Goal: Check status: Check status

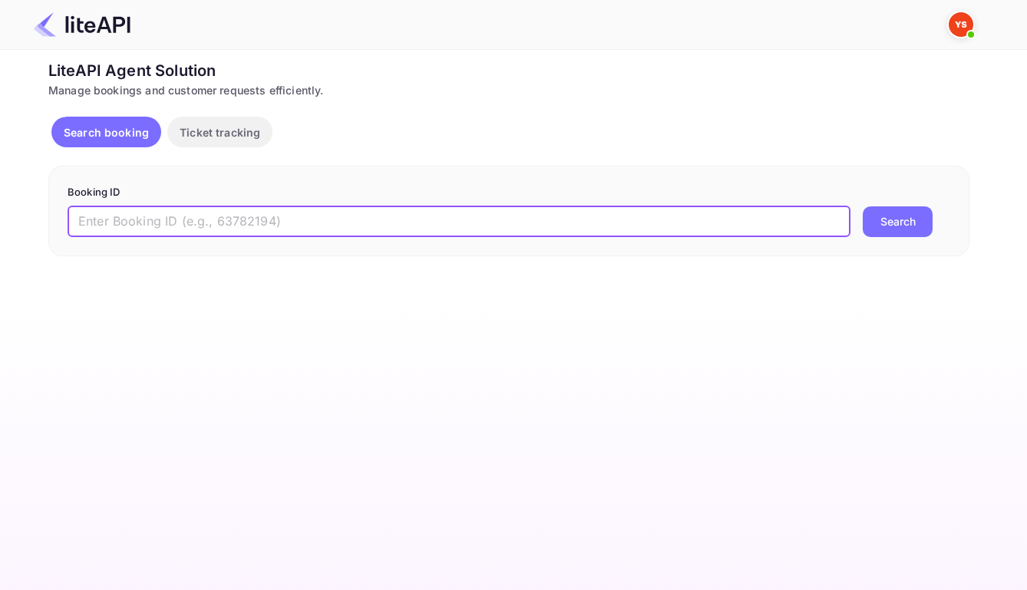
click at [475, 230] on input "text" at bounding box center [459, 221] width 783 height 31
paste input "9049241"
type input "9049241"
click at [860, 225] on div "9049241 ​ Search" at bounding box center [509, 221] width 883 height 31
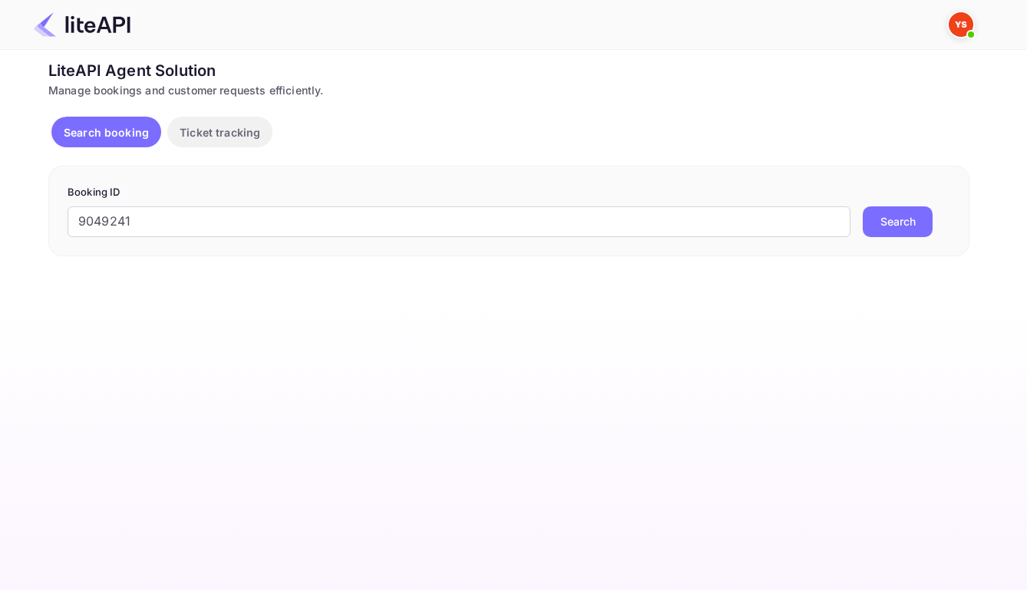
click at [875, 226] on button "Search" at bounding box center [898, 221] width 70 height 31
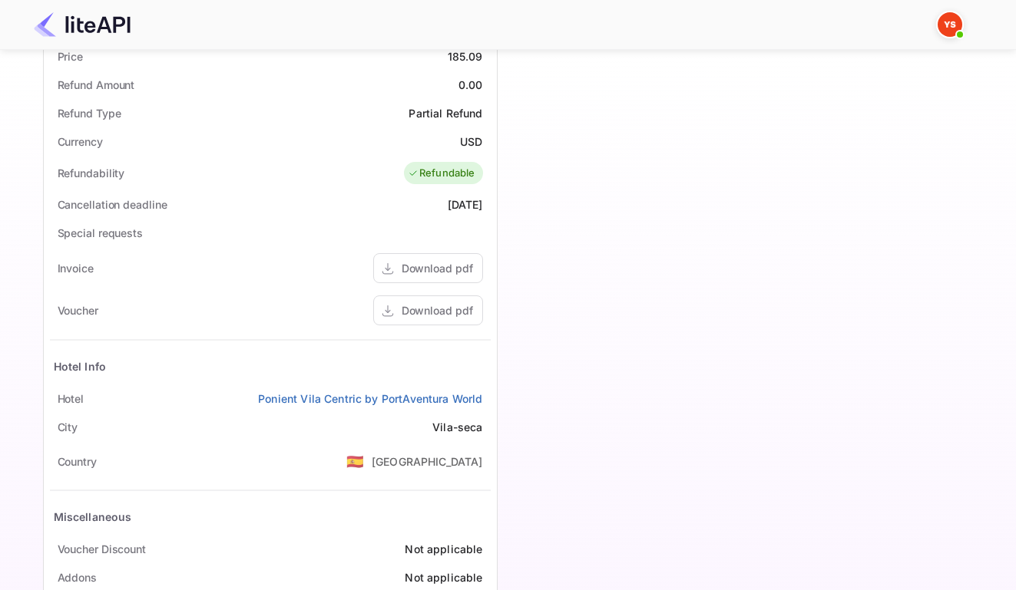
scroll to position [602, 0]
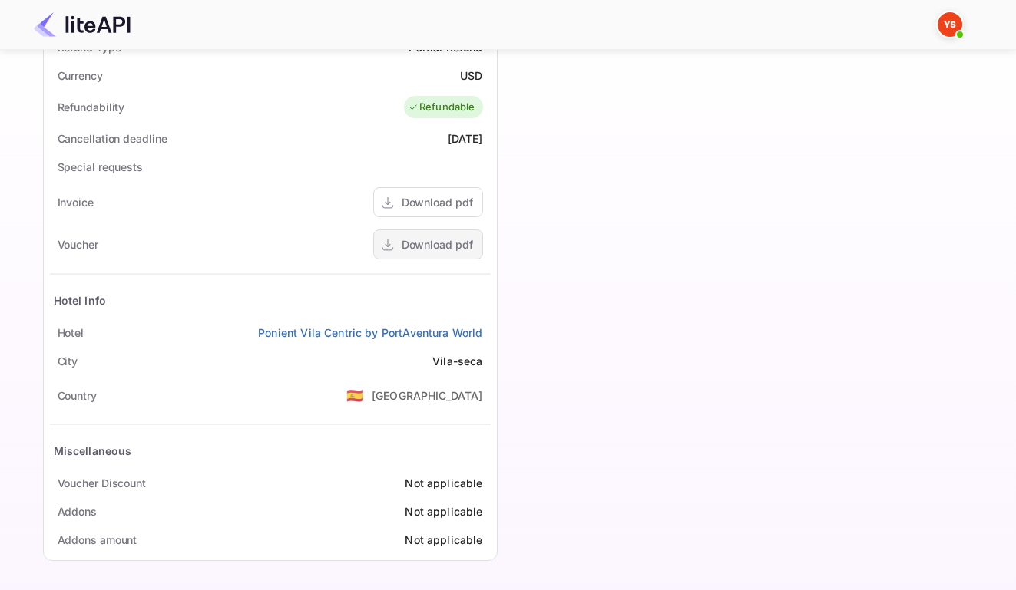
click at [401, 236] on div "Download pdf" at bounding box center [436, 244] width 71 height 16
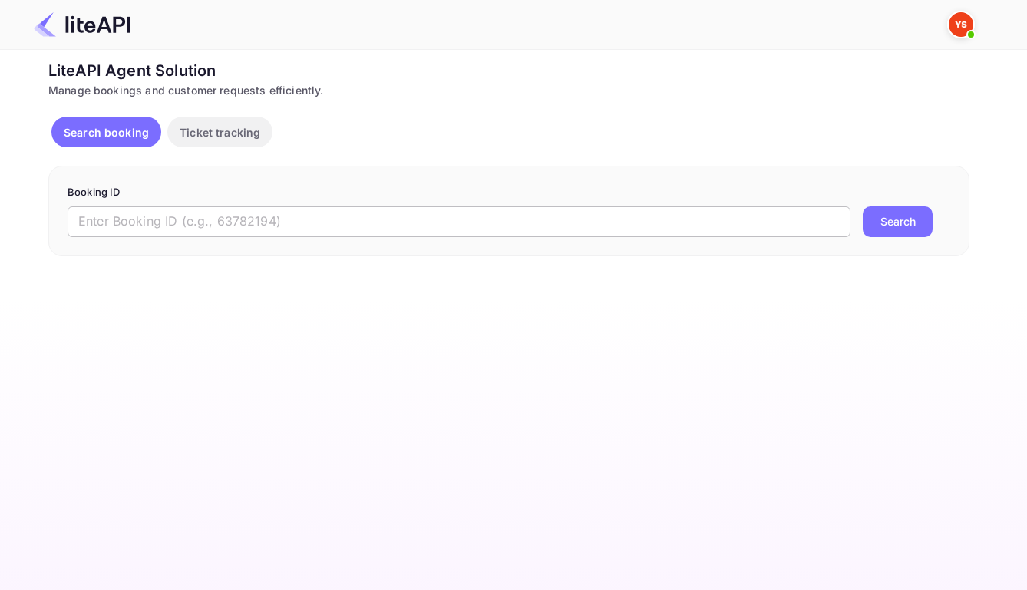
click at [573, 230] on input "text" at bounding box center [459, 221] width 783 height 31
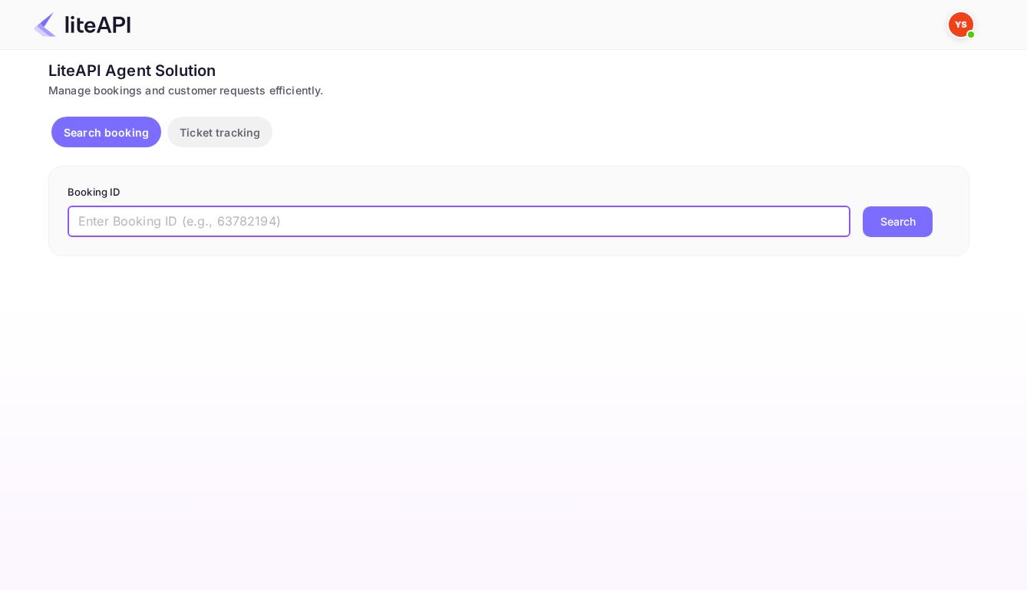
paste input "9049241"
type input "9049241"
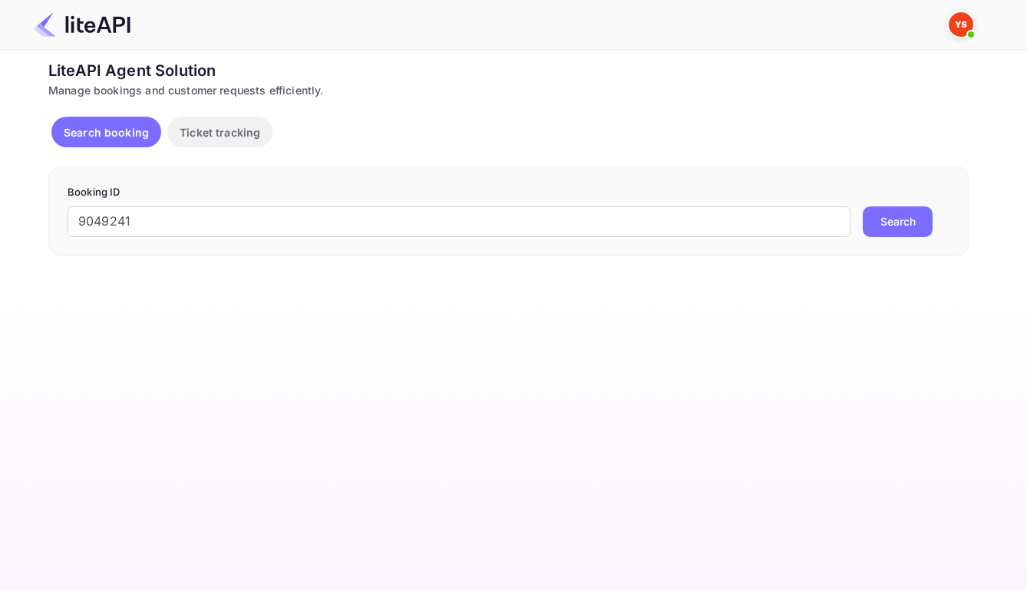
click at [902, 227] on button "Search" at bounding box center [898, 221] width 70 height 31
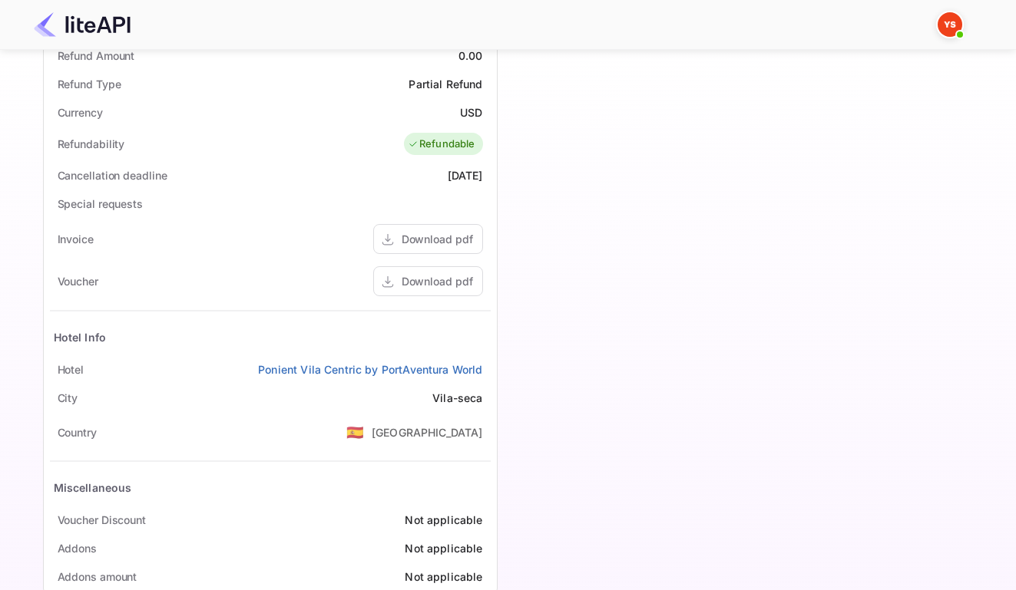
scroll to position [602, 0]
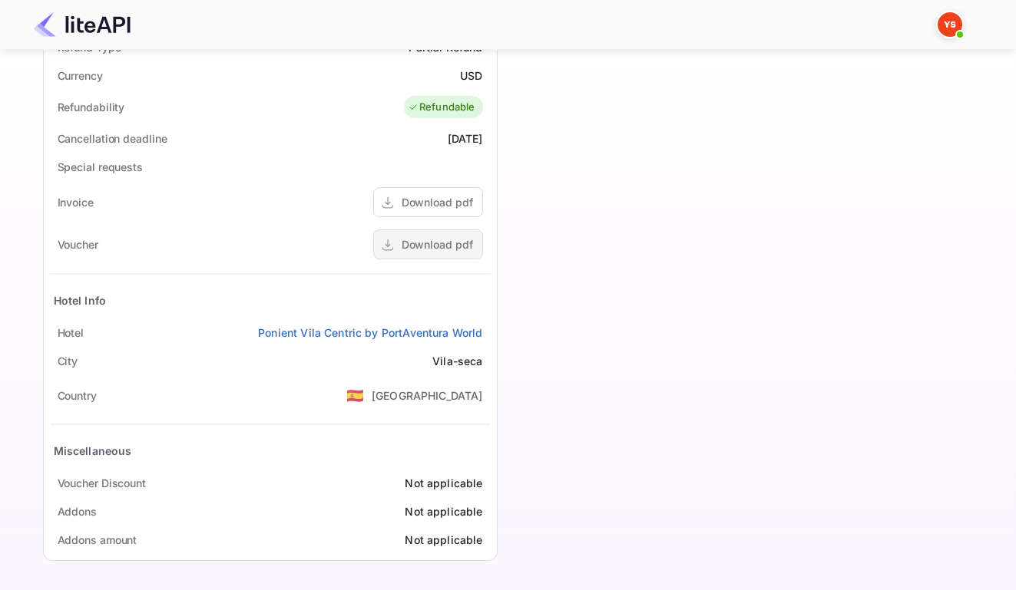
click at [408, 242] on div "Download pdf" at bounding box center [436, 244] width 71 height 16
click at [405, 239] on div "Download pdf" at bounding box center [436, 244] width 71 height 16
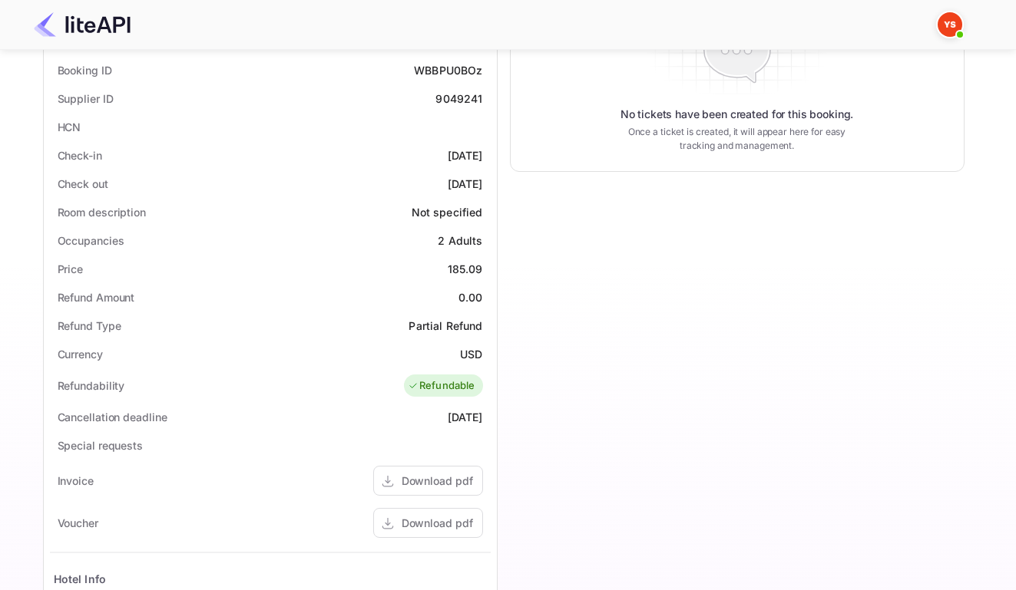
scroll to position [428, 0]
